Goal: Task Accomplishment & Management: Manage account settings

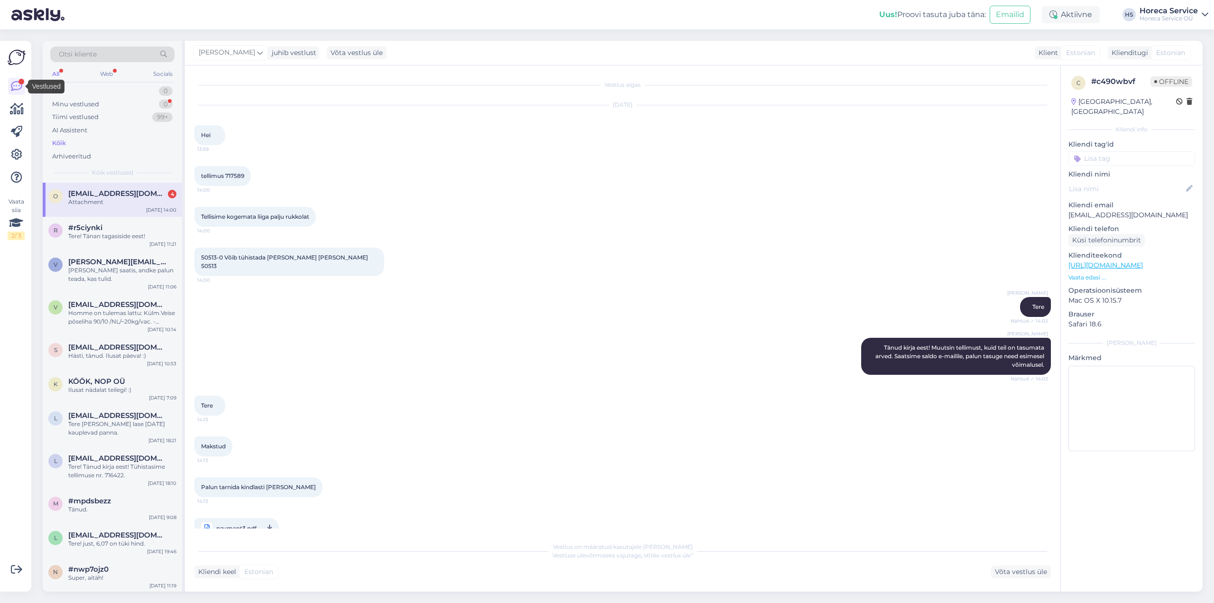
scroll to position [12, 0]
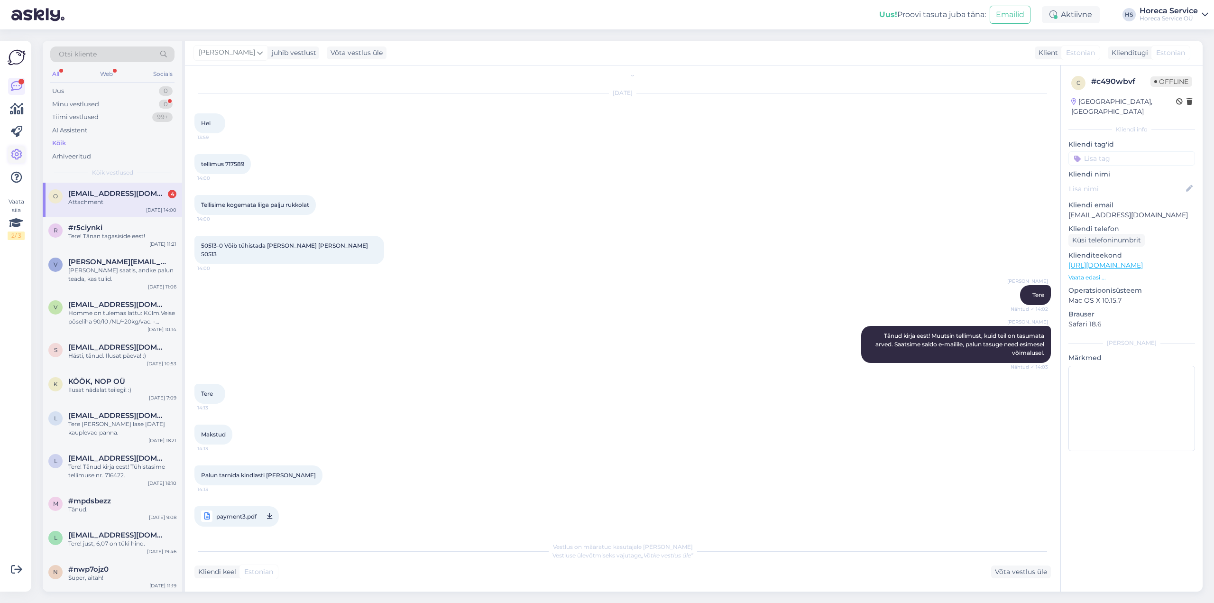
click at [18, 148] on link at bounding box center [16, 154] width 17 height 17
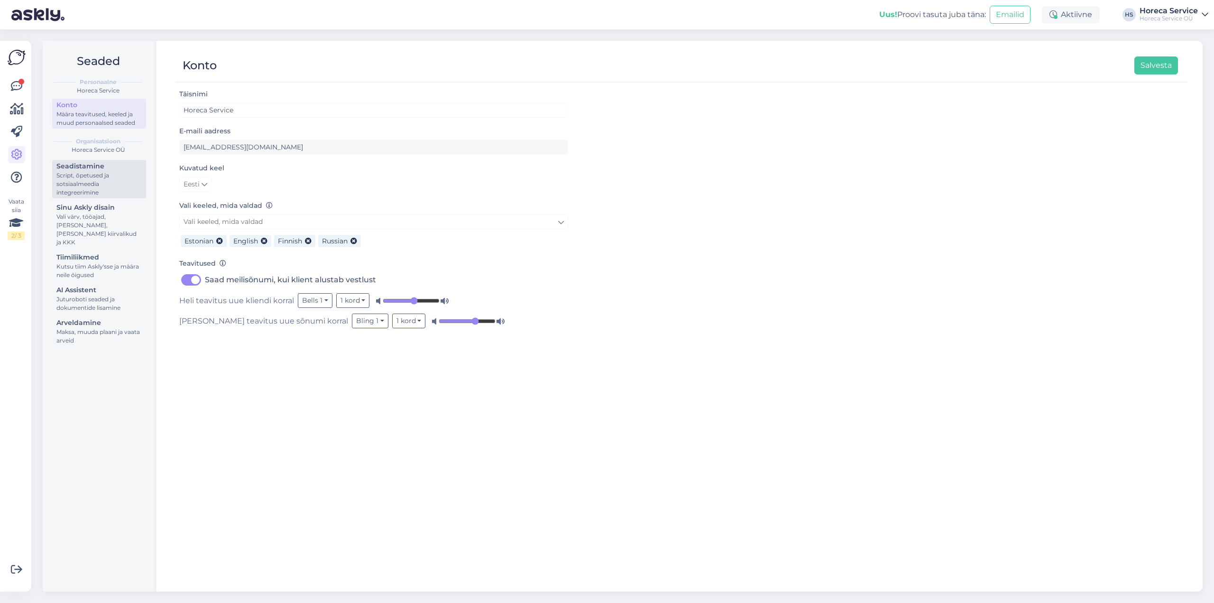
click at [88, 180] on div "Script, õpetused ja sotsiaalmeedia integreerimine" at bounding box center [98, 184] width 85 height 26
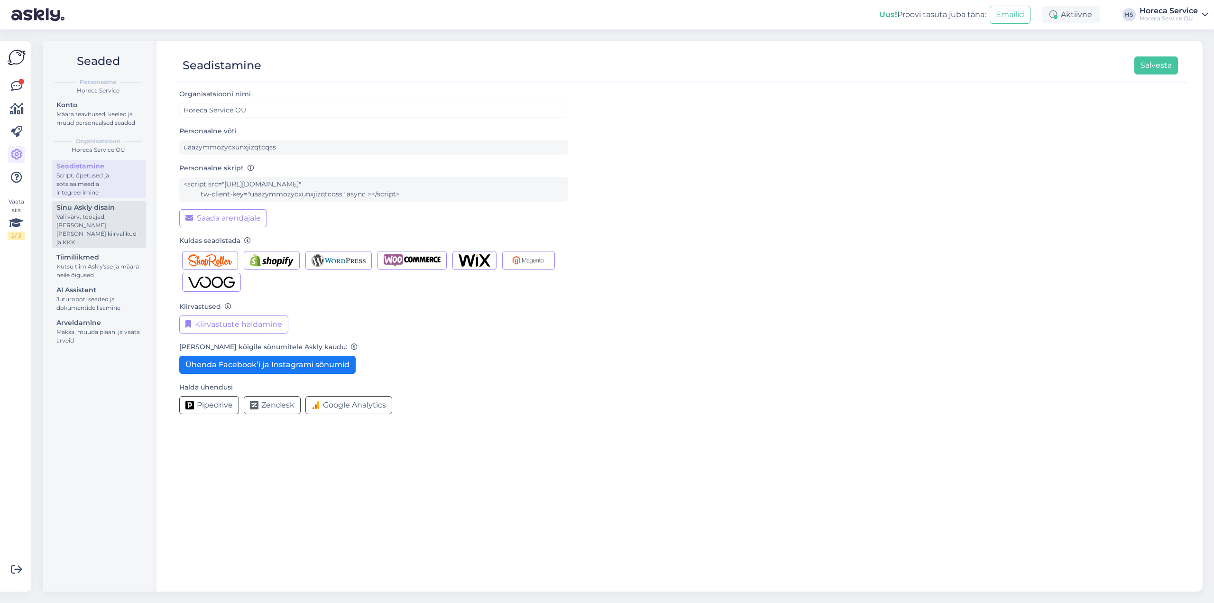
click at [84, 224] on div "Vali värv, tööajad, [PERSON_NAME], [PERSON_NAME] kiirvalikud ja KKK" at bounding box center [98, 229] width 85 height 34
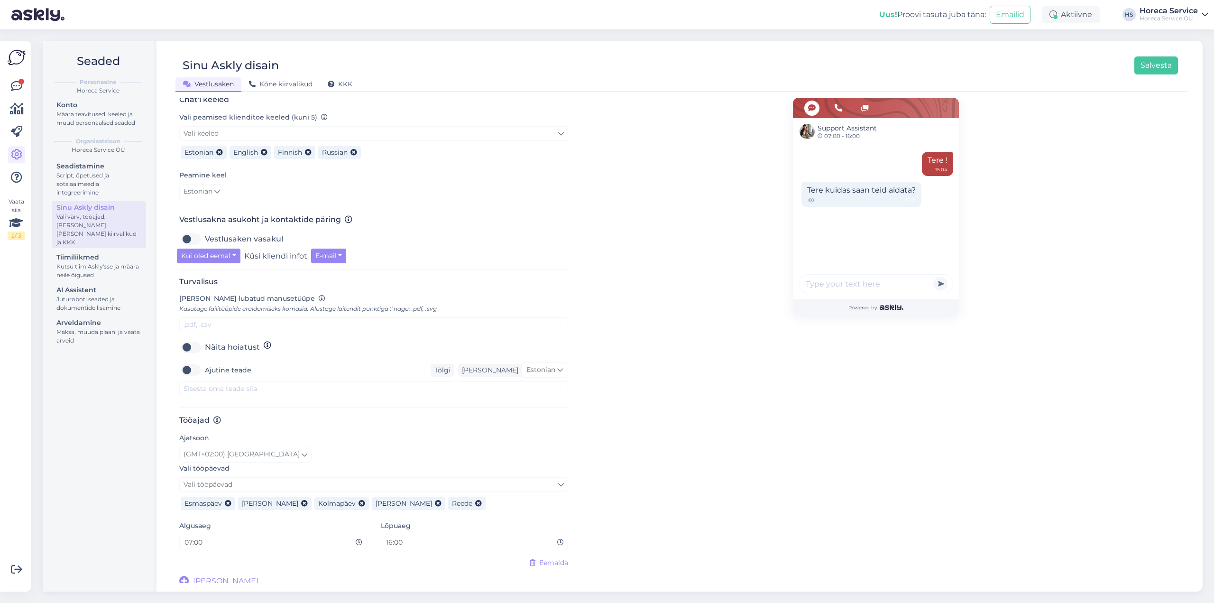
scroll to position [209, 0]
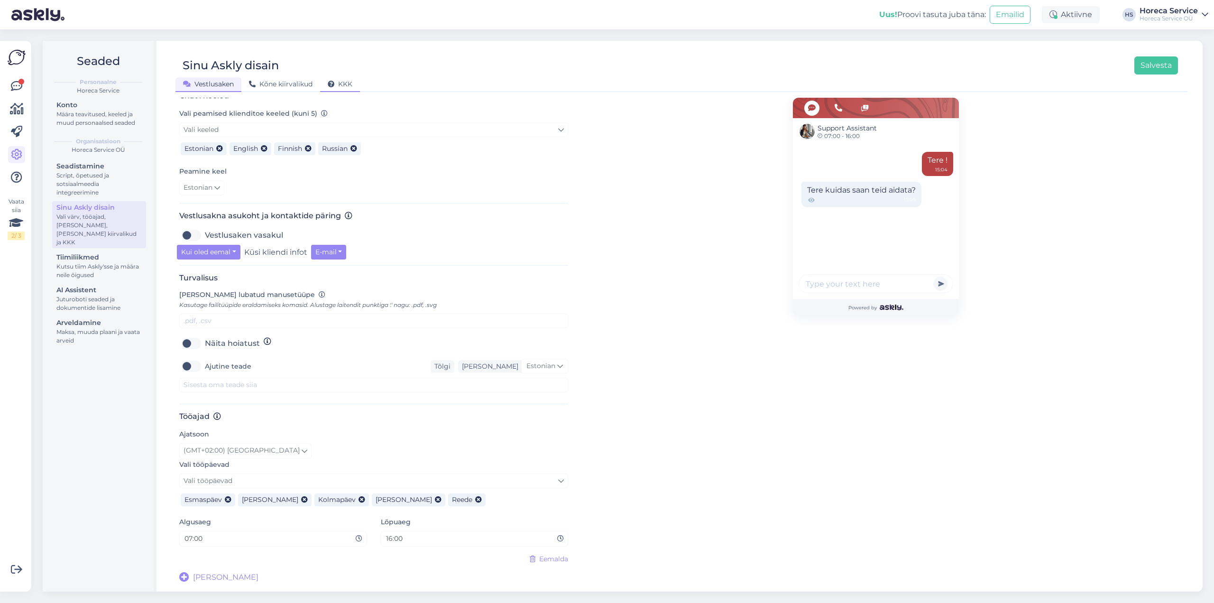
click at [347, 86] on span "KKK" at bounding box center [340, 84] width 25 height 9
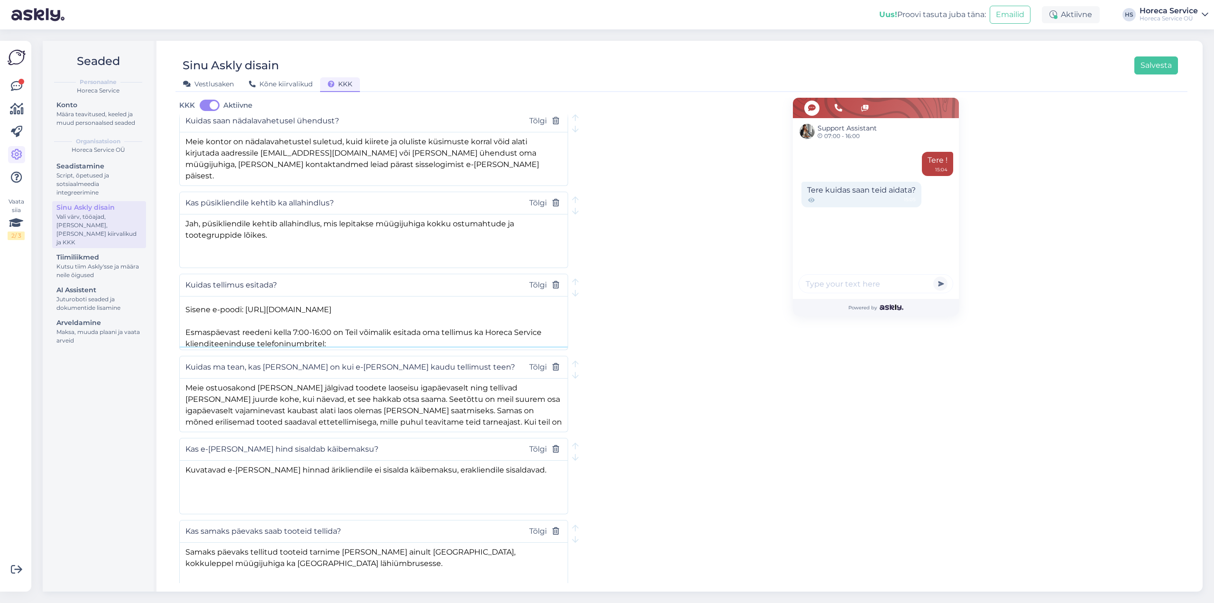
scroll to position [38, 0]
click at [563, 296] on div at bounding box center [374, 296] width 388 height 0
click at [187, 303] on button "button" at bounding box center [184, 304] width 8 height 3
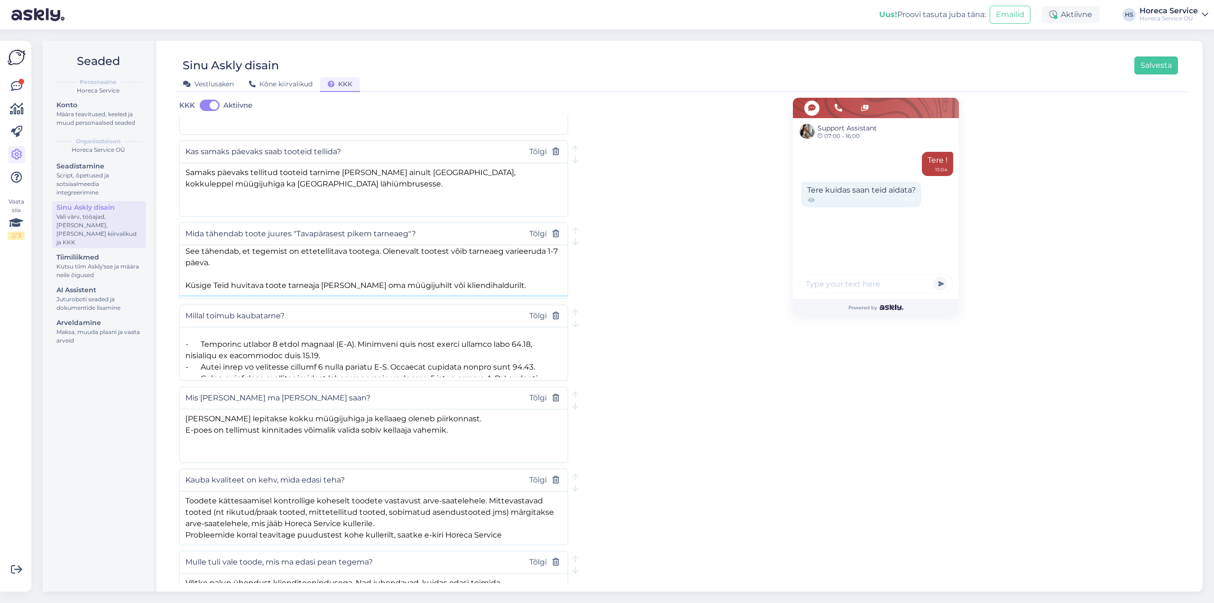
scroll to position [0, 0]
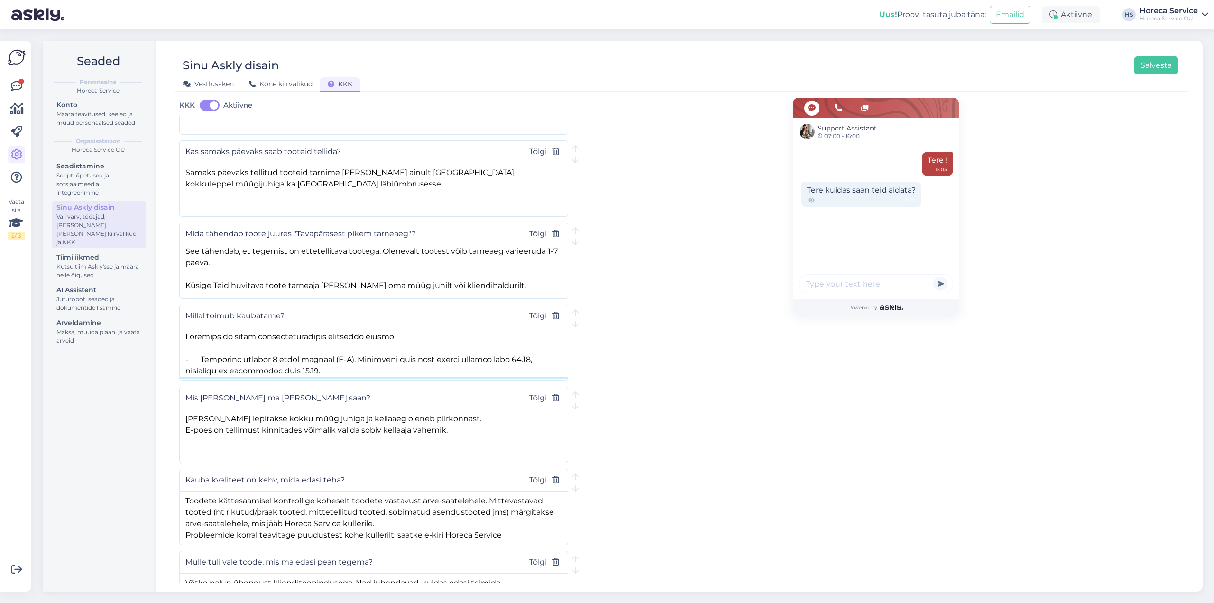
click at [515, 359] on textarea at bounding box center [374, 352] width 388 height 50
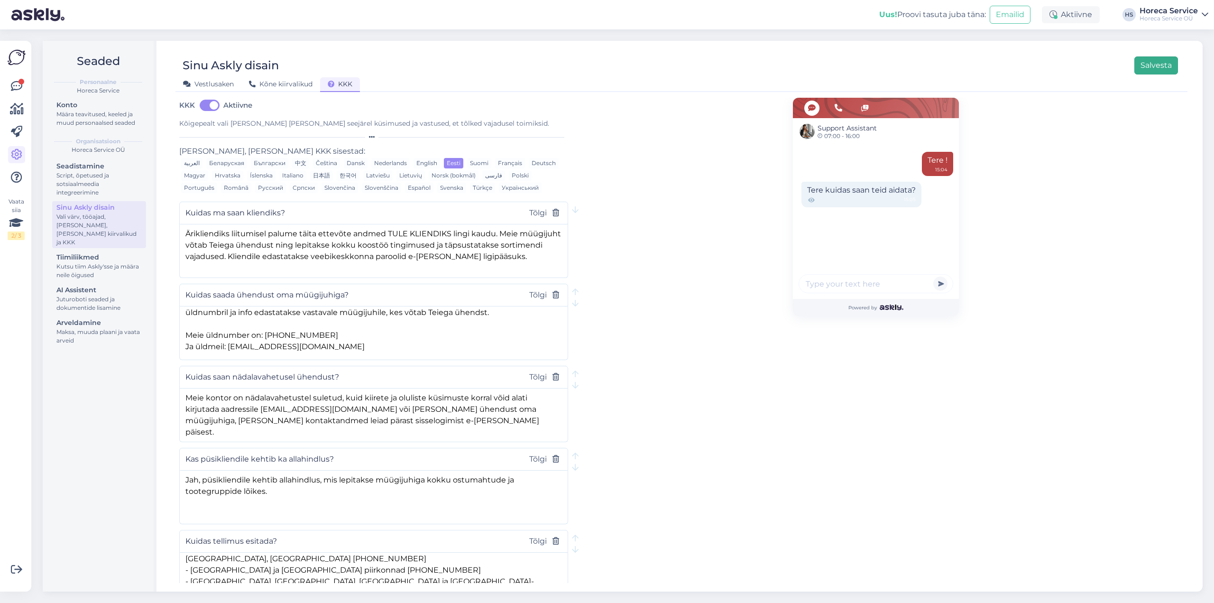
type textarea "Loremips do sitam consecteturadipis elitseddo eiusmo. - Temporinc utlabor 1 etd…"
click at [1169, 64] on button "Salvesta" at bounding box center [1156, 65] width 44 height 18
